Goal: Task Accomplishment & Management: Manage account settings

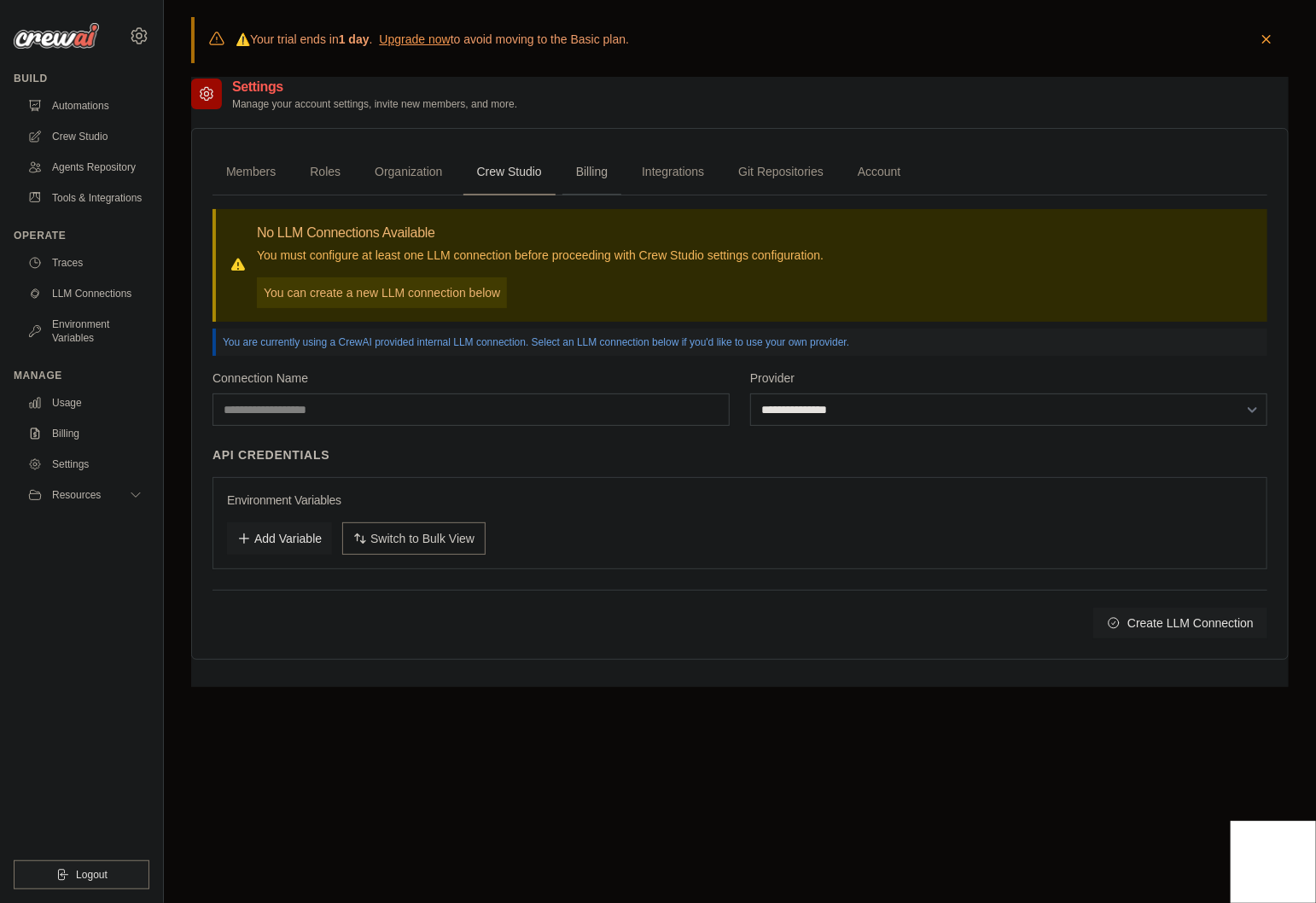
click at [586, 172] on link "Billing" at bounding box center [592, 172] width 59 height 46
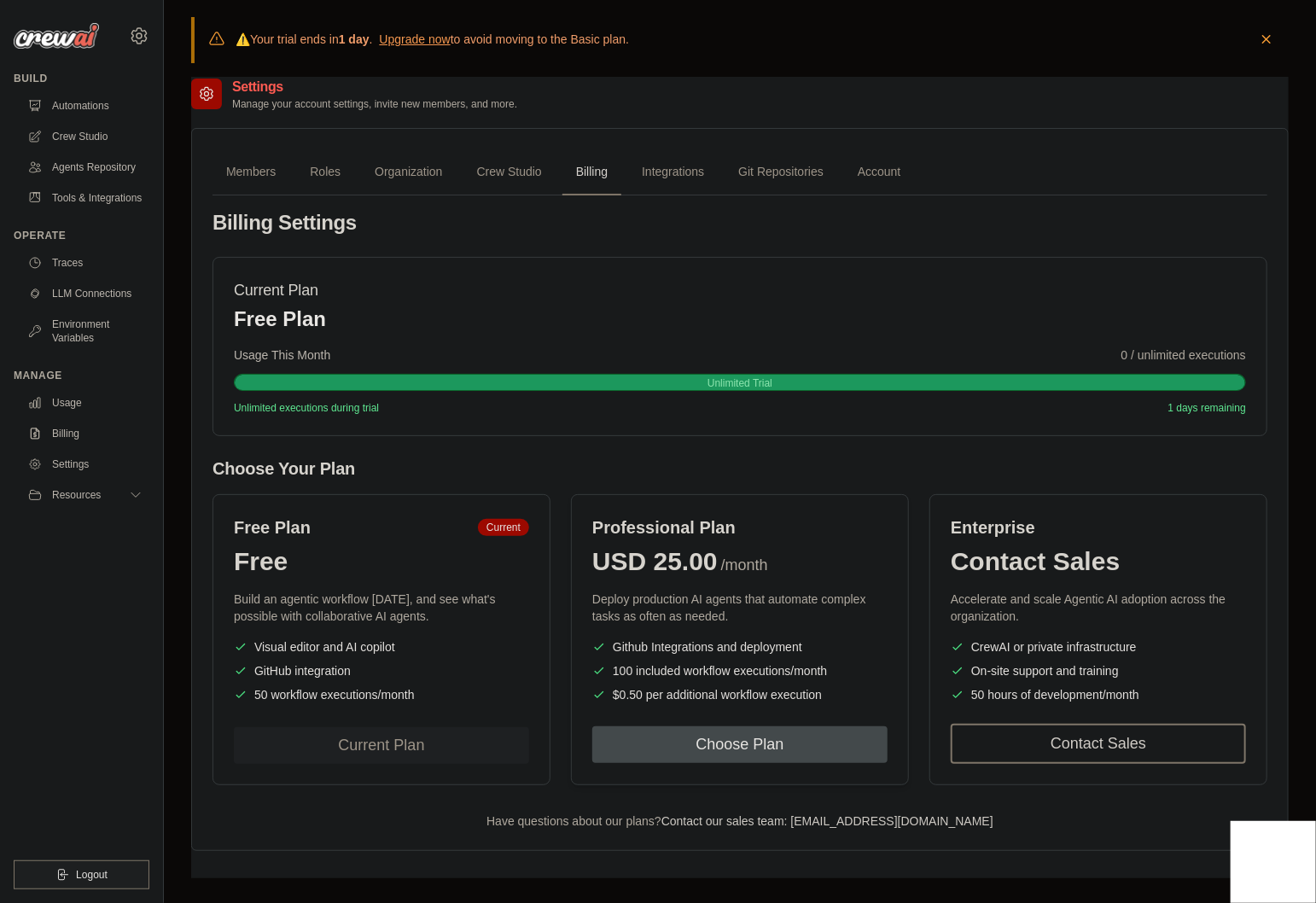
click at [782, 741] on button "Choose Plan" at bounding box center [740, 744] width 295 height 37
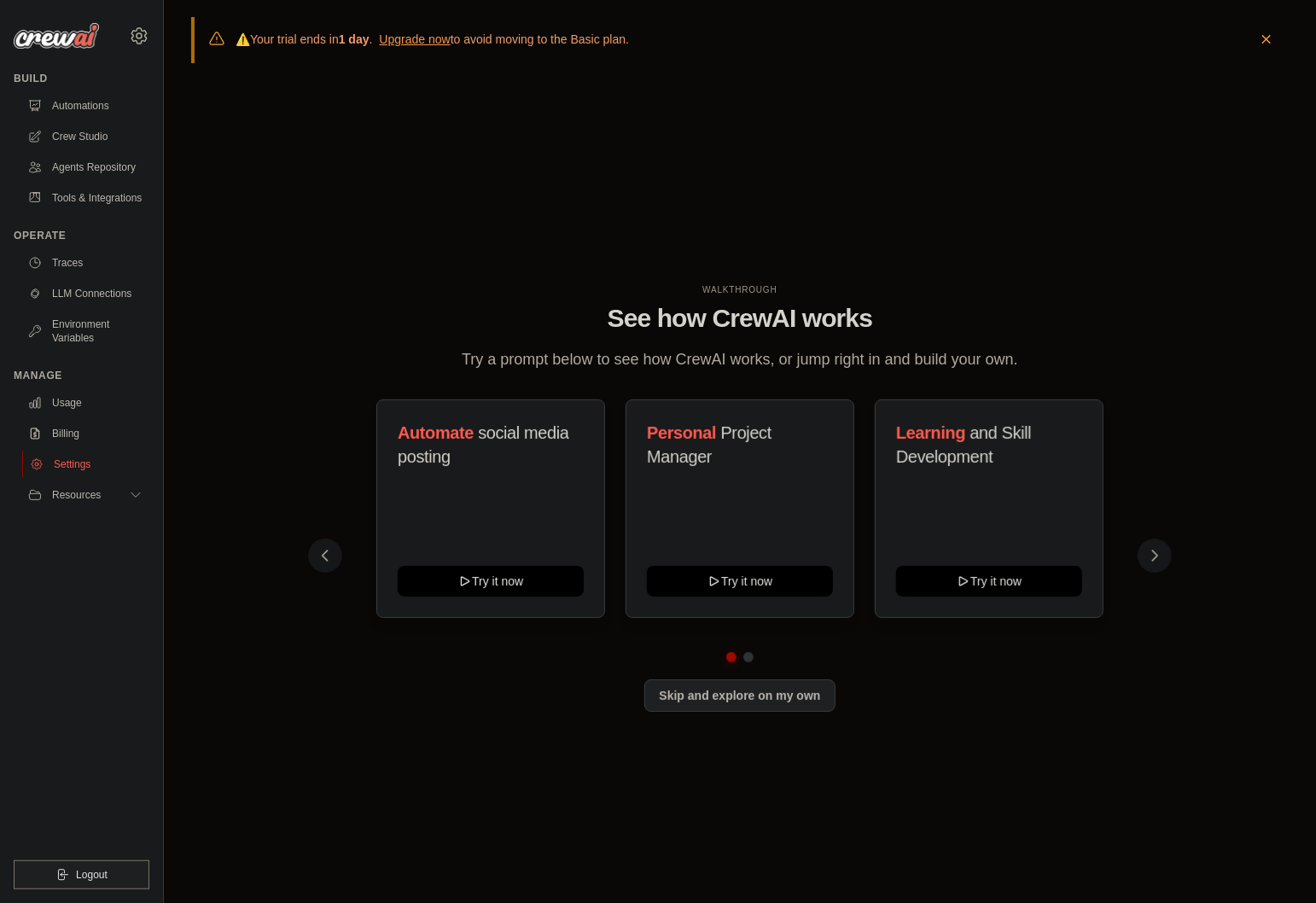
click at [89, 464] on link "Settings" at bounding box center [87, 465] width 129 height 27
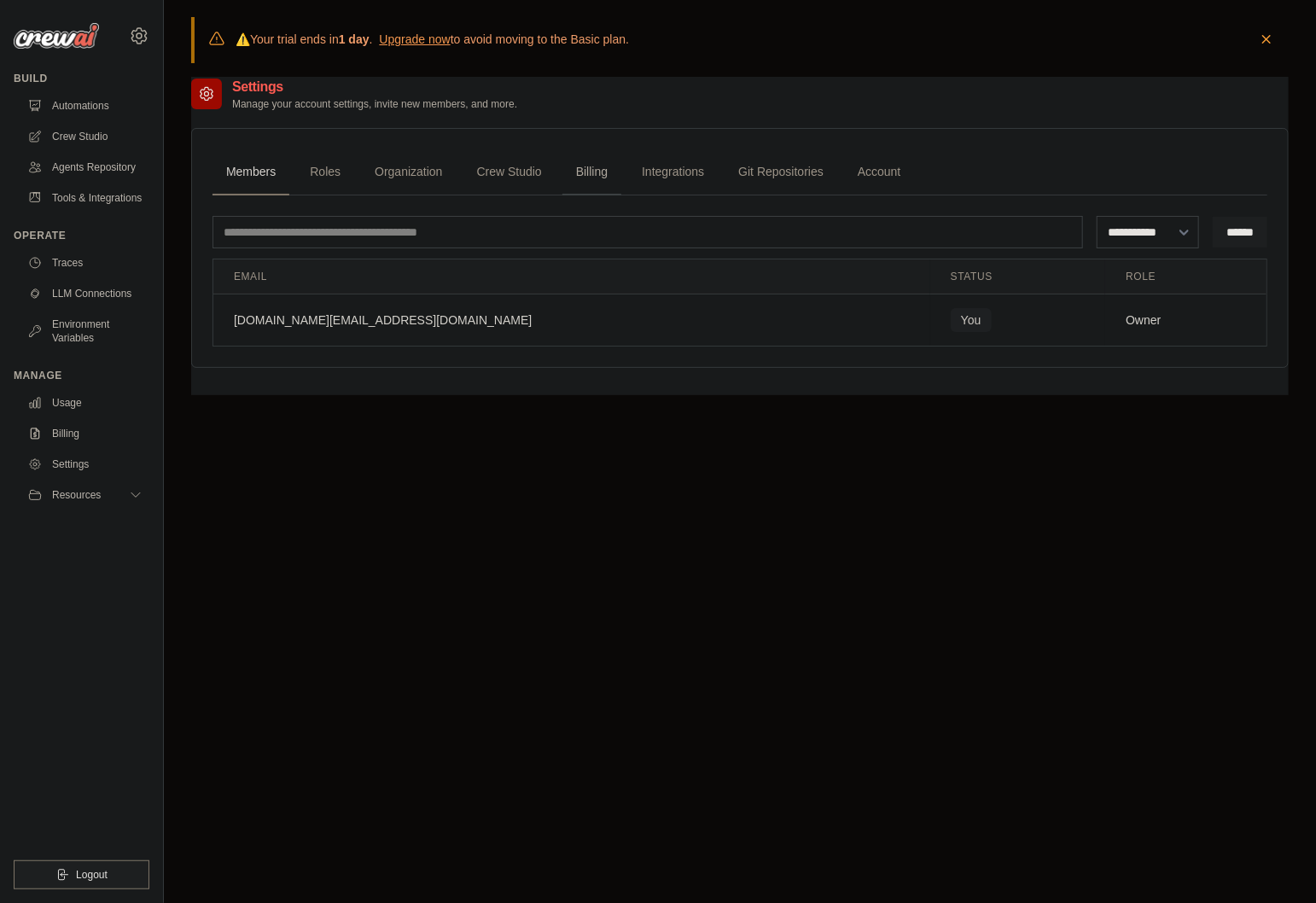
click at [584, 167] on link "Billing" at bounding box center [592, 172] width 59 height 46
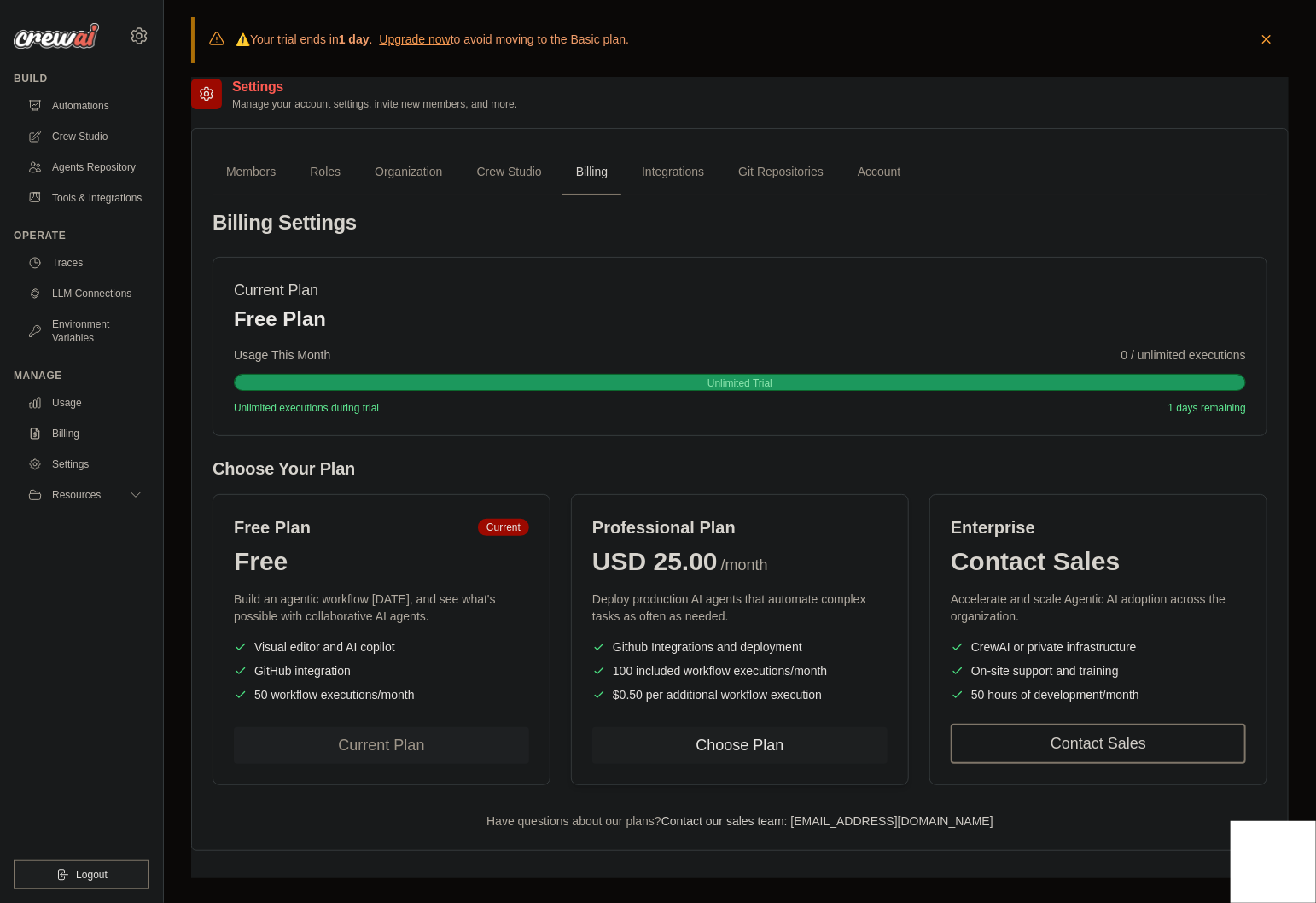
click at [710, 606] on p "Deploy production AI agents that automate complex tasks as often as needed." at bounding box center [740, 608] width 295 height 34
click at [722, 744] on button "Choose Plan" at bounding box center [740, 744] width 295 height 37
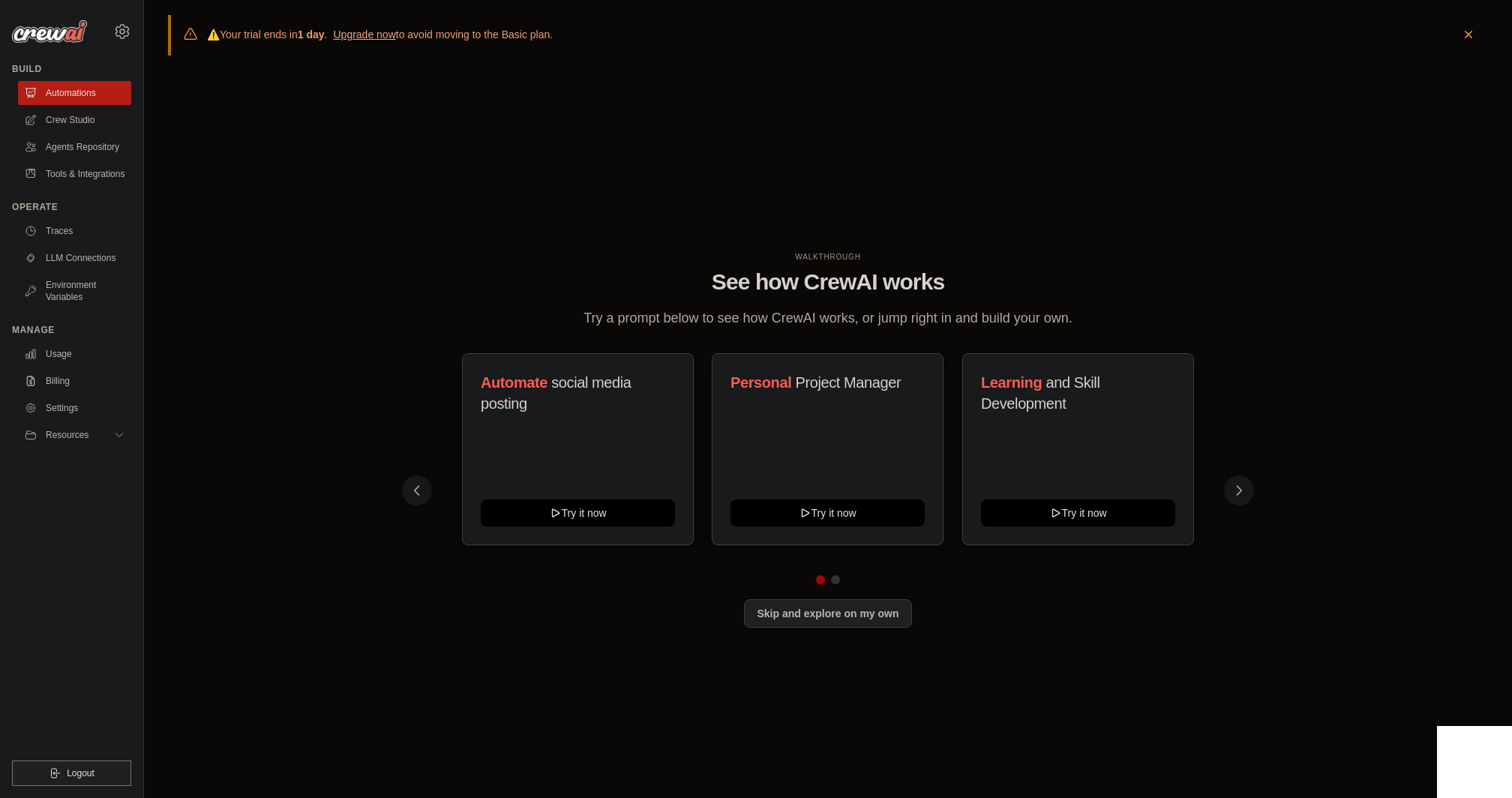
click at [396, 34] on link "Upgrade now" at bounding box center [364, 35] width 63 height 12
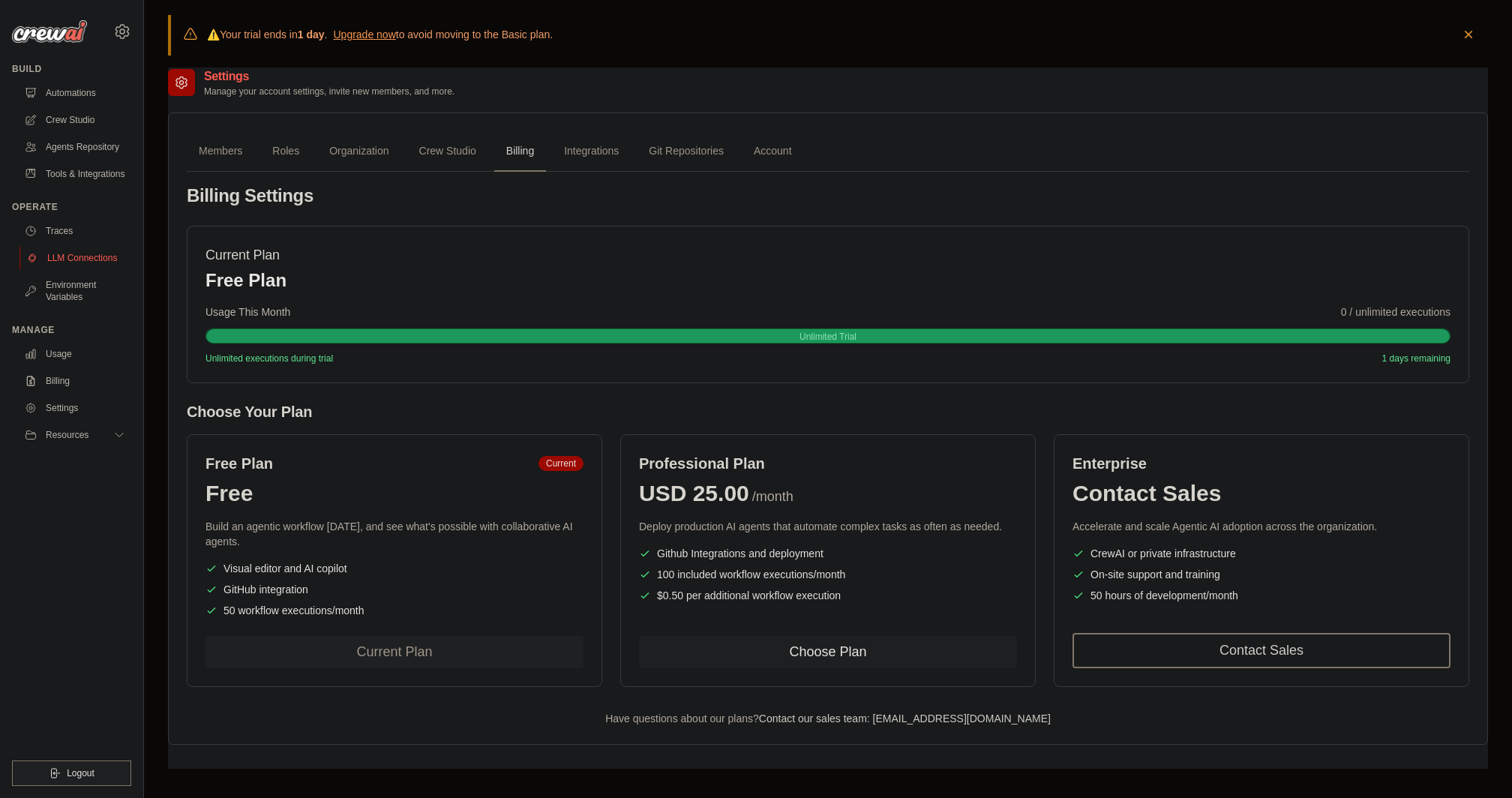
click at [78, 258] on link "LLM Connections" at bounding box center [76, 258] width 113 height 24
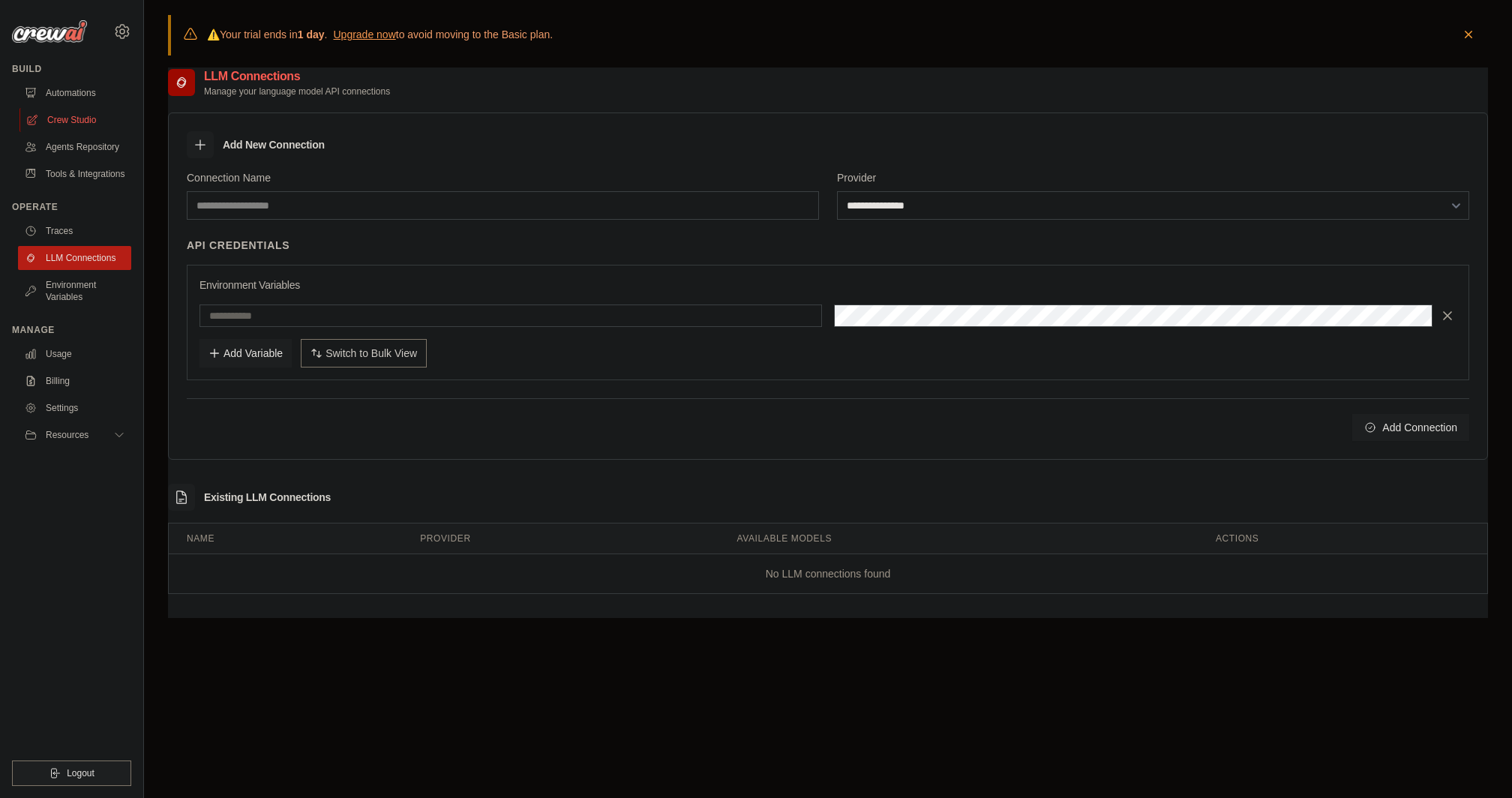
click at [83, 112] on link "Crew Studio" at bounding box center [76, 120] width 113 height 24
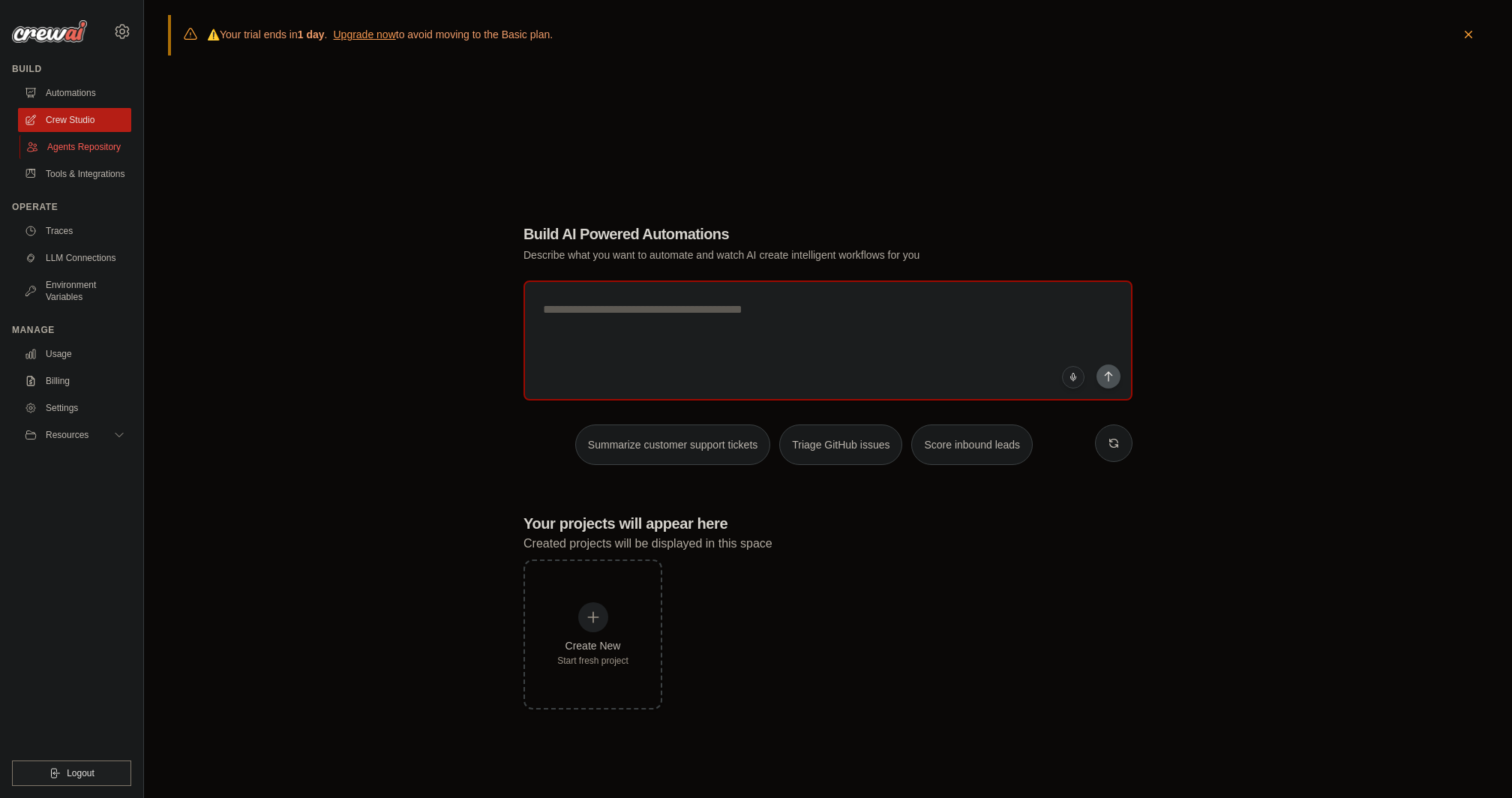
click at [68, 147] on link "Agents Repository" at bounding box center [76, 147] width 113 height 24
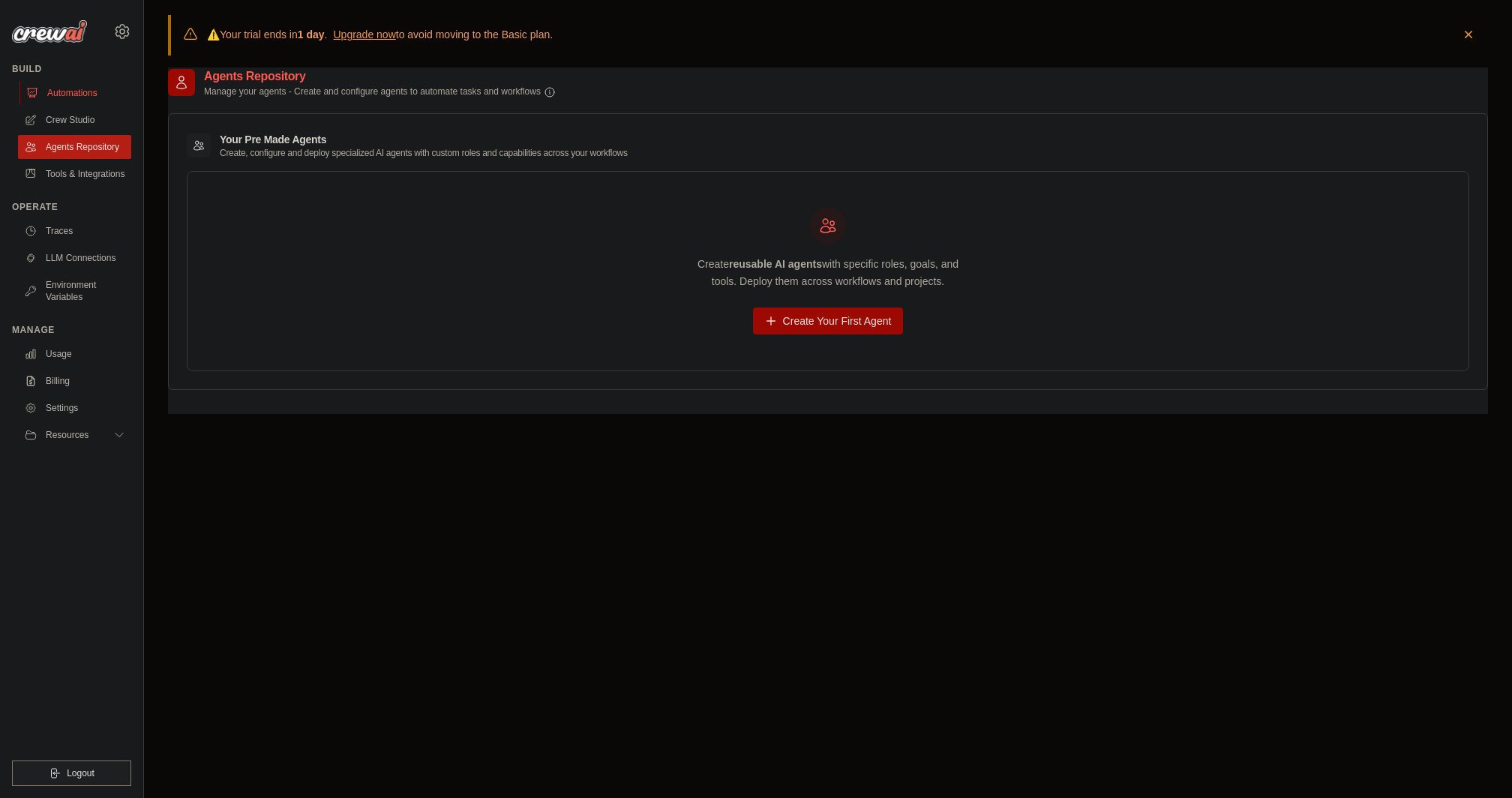
click at [66, 99] on link "Automations" at bounding box center [76, 93] width 113 height 24
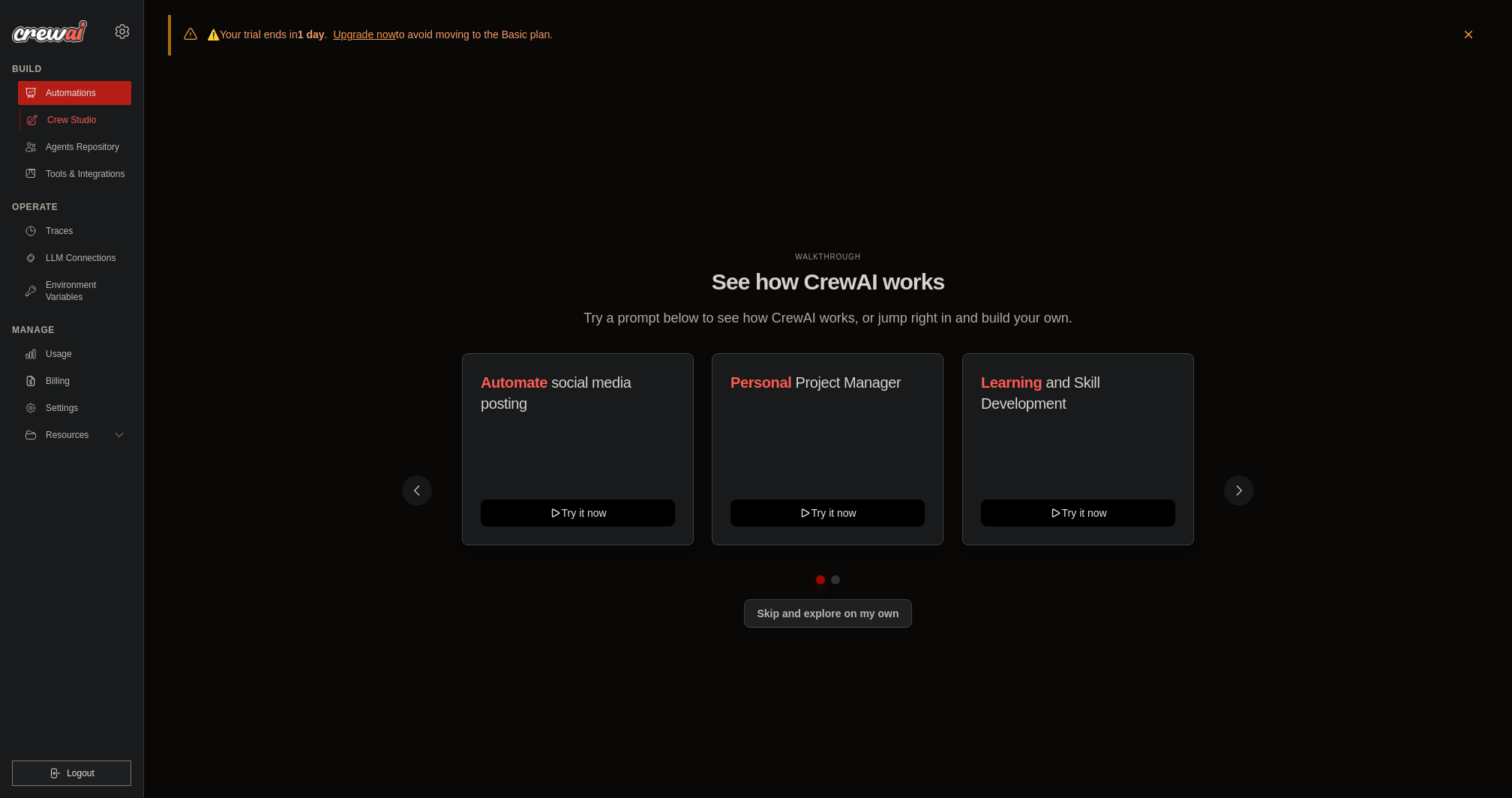
click at [66, 121] on link "Crew Studio" at bounding box center [76, 120] width 113 height 24
